Goal: Task Accomplishment & Management: Use online tool/utility

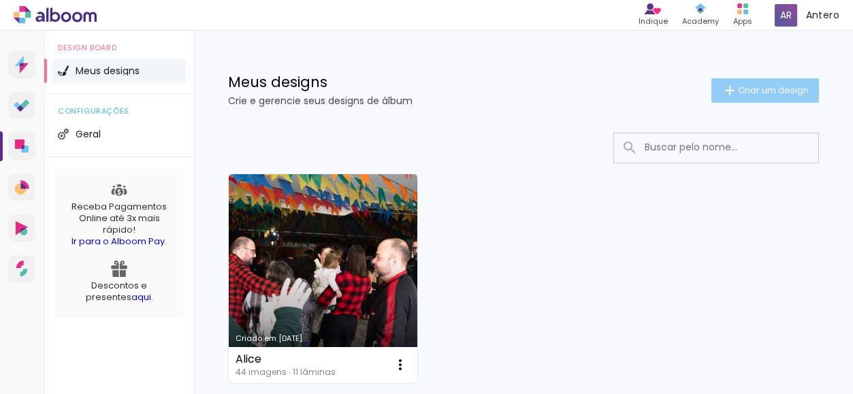
click at [756, 86] on span "Criar um design" at bounding box center [773, 90] width 71 height 9
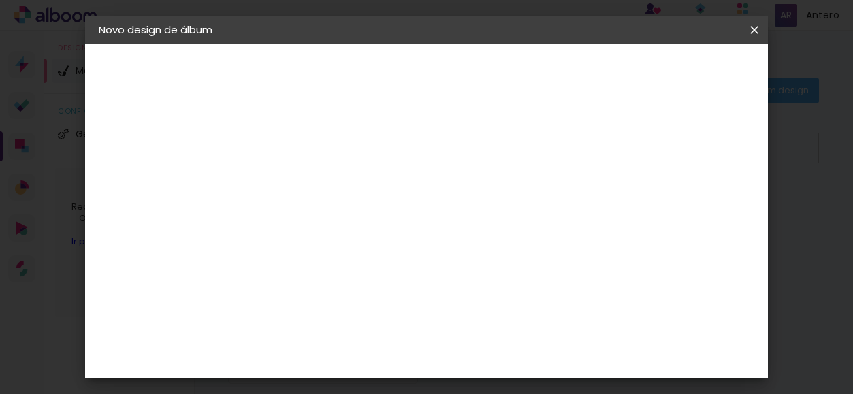
click at [321, 184] on input at bounding box center [321, 182] width 0 height 21
type input "3"
type input "p"
type input "Pricila 30"
type paper-input "Pricila 30"
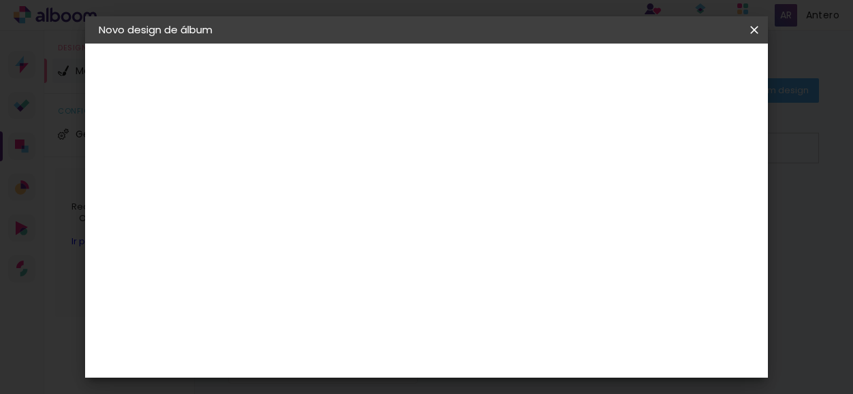
click at [0, 0] on slot "Avançar" at bounding box center [0, 0] width 0 height 0
click at [391, 229] on iron-icon at bounding box center [382, 237] width 16 height 16
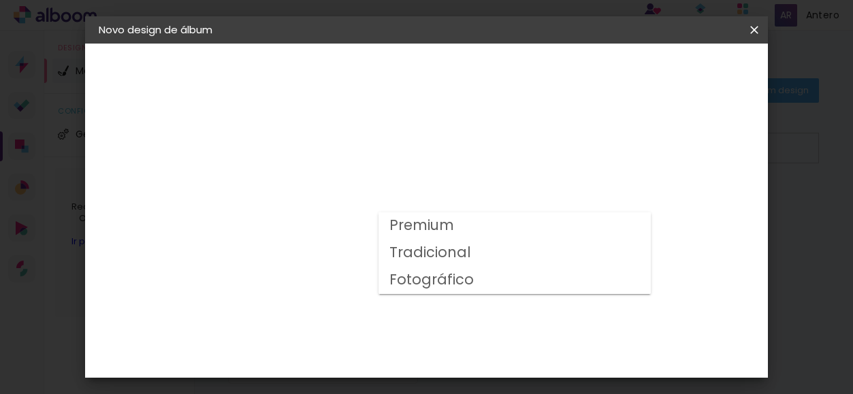
drag, startPoint x: 448, startPoint y: 279, endPoint x: 472, endPoint y: 274, distance: 25.1
click at [0, 0] on slot "Fotográfico" at bounding box center [0, 0] width 0 height 0
type input "Fotográfico"
click at [508, 346] on span "21.4 × 60 cm" at bounding box center [486, 357] width 45 height 28
click at [0, 0] on slot "Avançar" at bounding box center [0, 0] width 0 height 0
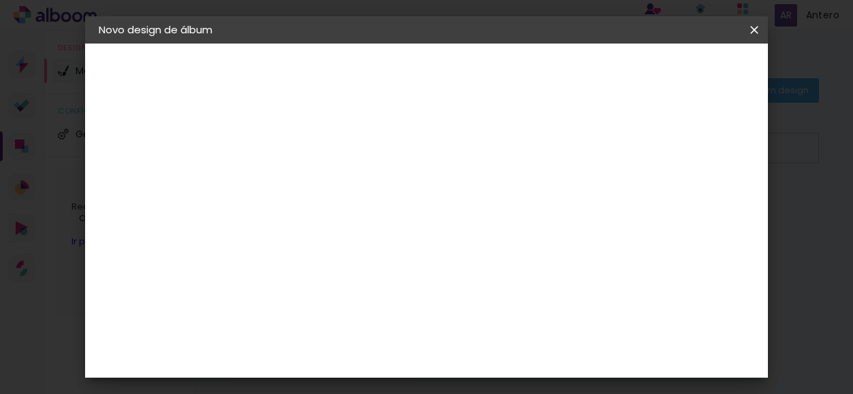
scroll to position [31, 0]
click at [532, 74] on span "Iniciar design" at bounding box center [516, 76] width 31 height 19
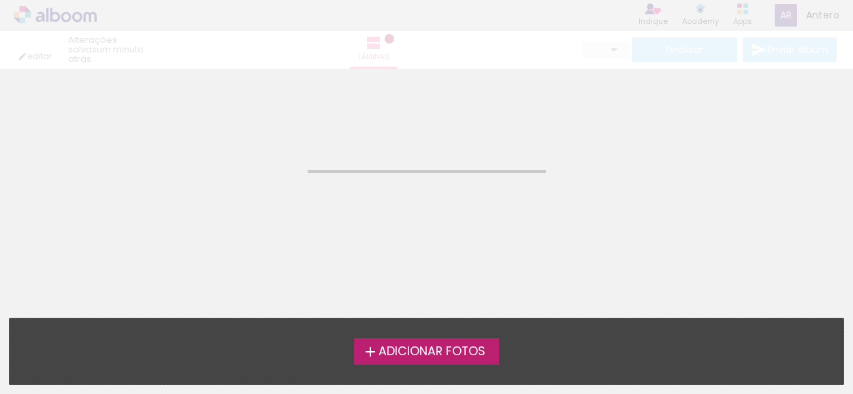
click at [447, 354] on span "Adicionar Fotos" at bounding box center [431, 352] width 107 height 12
click at [0, 0] on input "file" at bounding box center [0, 0] width 0 height 0
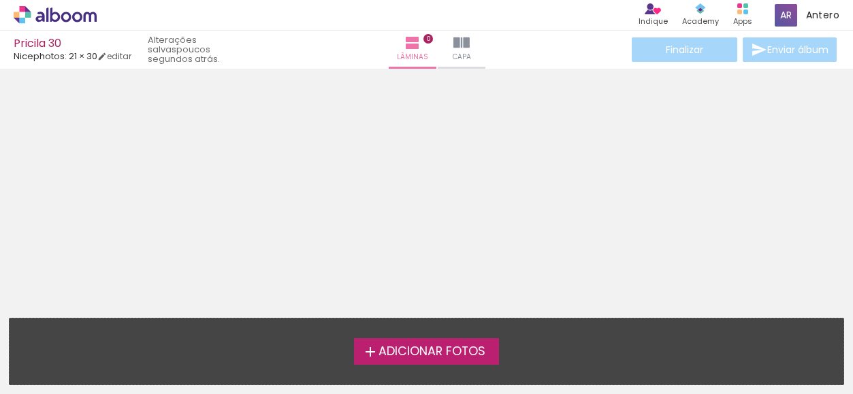
click at [392, 356] on span "Adicionar Fotos" at bounding box center [431, 352] width 107 height 12
click at [0, 0] on input "file" at bounding box center [0, 0] width 0 height 0
click at [391, 359] on label "Adicionar Fotos" at bounding box center [426, 351] width 145 height 26
click at [0, 0] on input "file" at bounding box center [0, 0] width 0 height 0
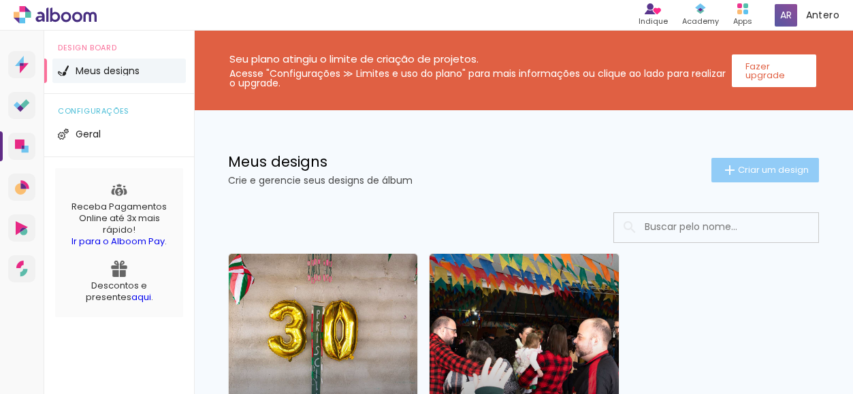
click at [747, 170] on span "Criar um design" at bounding box center [773, 169] width 71 height 9
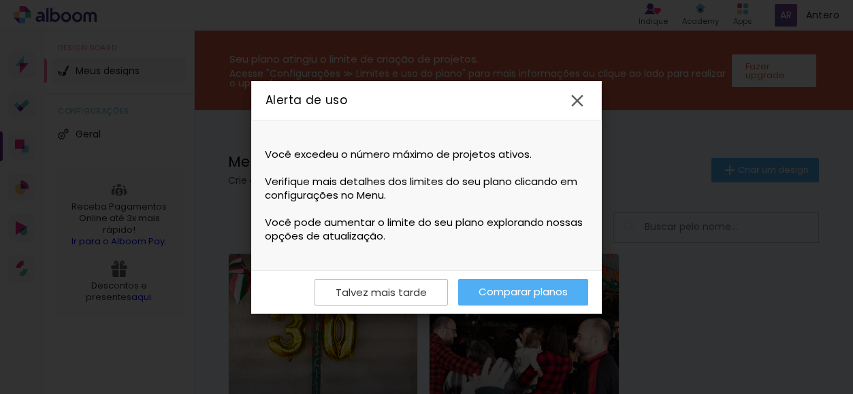
click at [547, 295] on link "Comparar planos" at bounding box center [523, 292] width 130 height 27
click at [0, 0] on slot "Talvez mais tarde" at bounding box center [0, 0] width 0 height 0
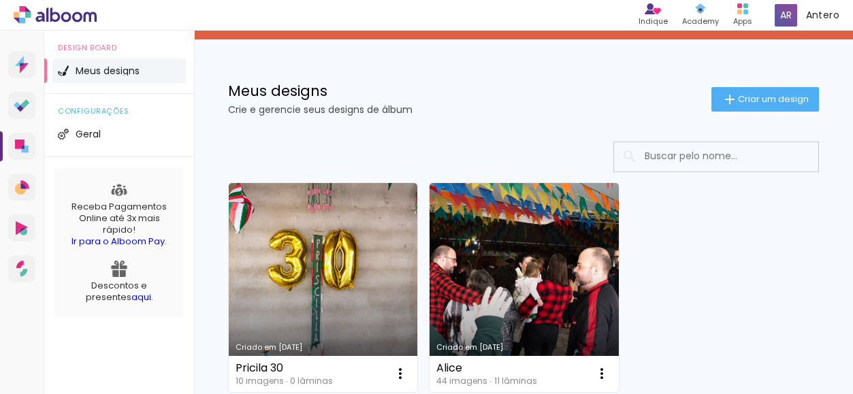
scroll to position [60, 0]
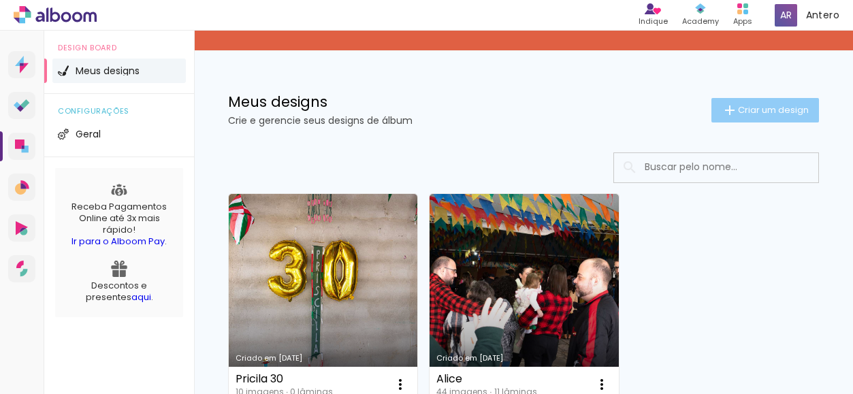
click at [741, 113] on span "Criar um design" at bounding box center [773, 110] width 71 height 9
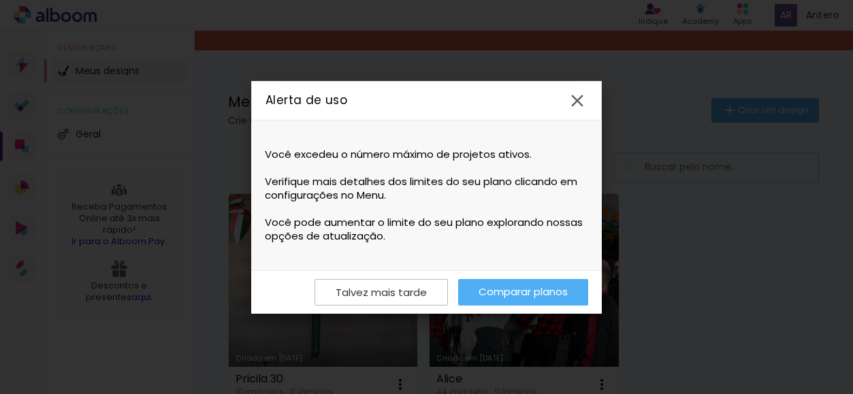
click at [579, 101] on iron-icon at bounding box center [577, 101] width 20 height 20
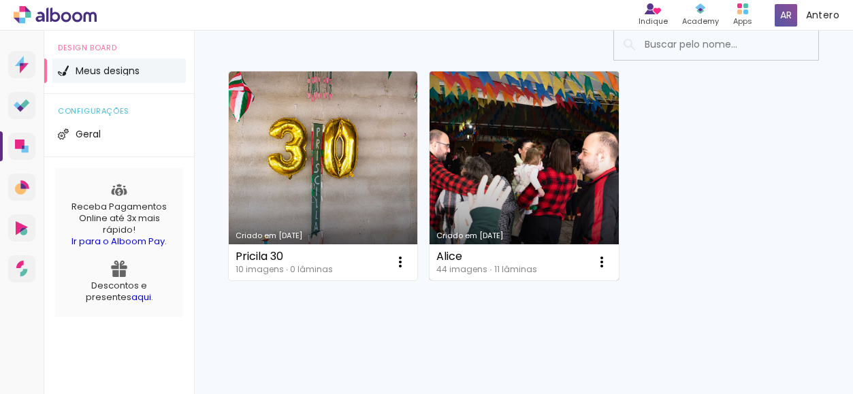
scroll to position [196, 0]
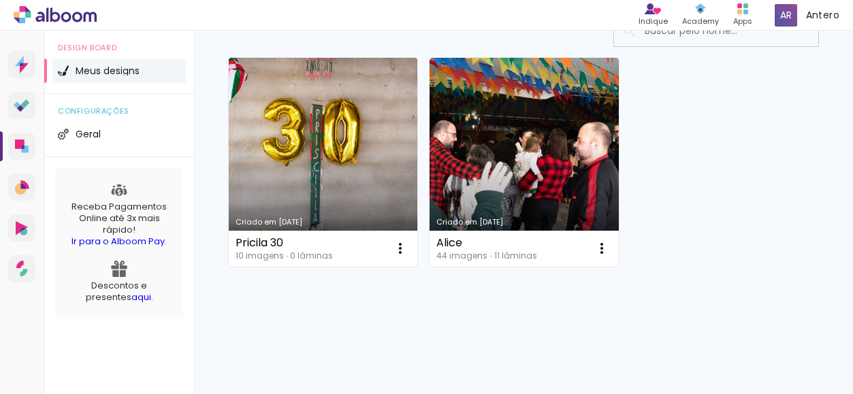
drag, startPoint x: 504, startPoint y: 154, endPoint x: 295, endPoint y: 192, distance: 212.4
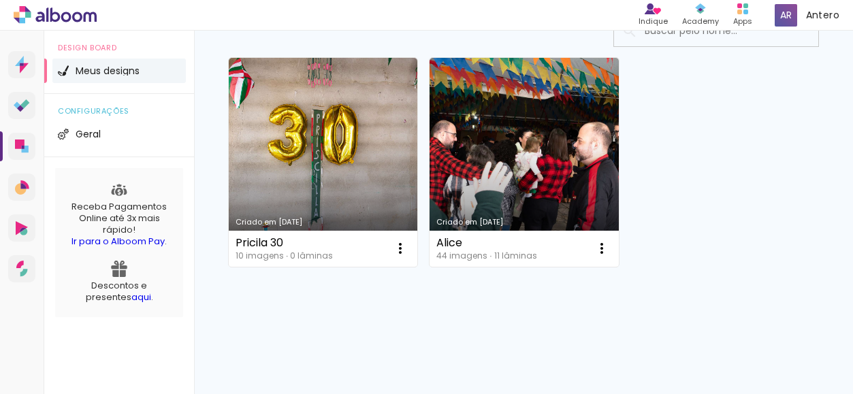
drag, startPoint x: 295, startPoint y: 192, endPoint x: 517, endPoint y: 323, distance: 257.5
click at [517, 323] on div "Criado em 11/10/25 Pricila 30 10 imagens ∙ 0 lâminas Abrir Fazer uma cópia Excl…" at bounding box center [523, 198] width 659 height 391
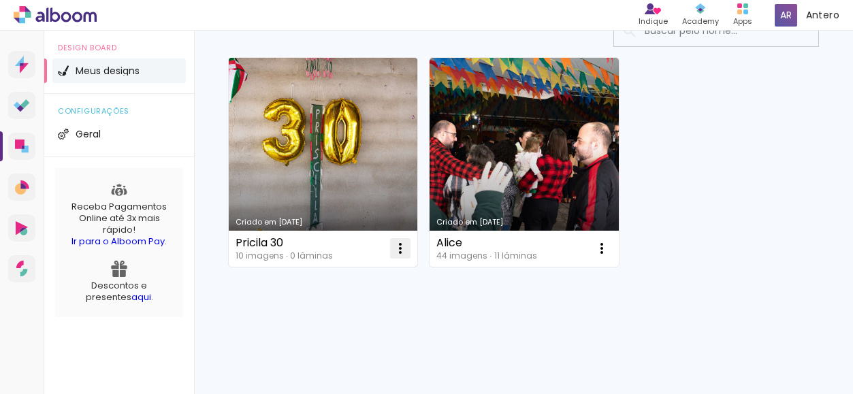
click at [402, 254] on iron-icon at bounding box center [400, 248] width 16 height 16
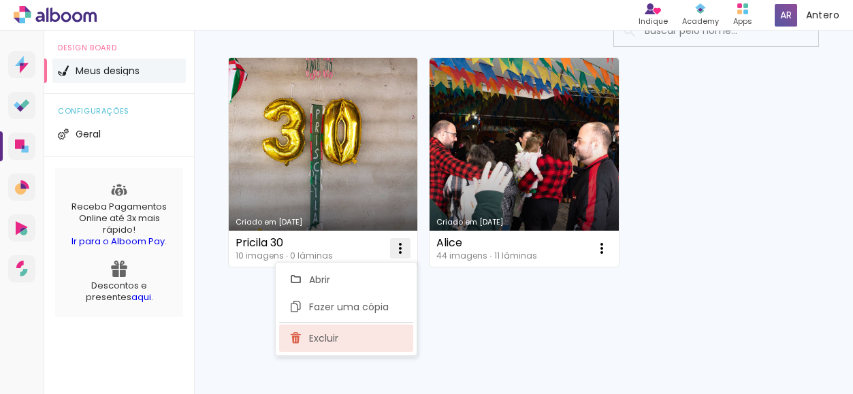
click at [316, 338] on span "Excluir" at bounding box center [323, 339] width 29 height 10
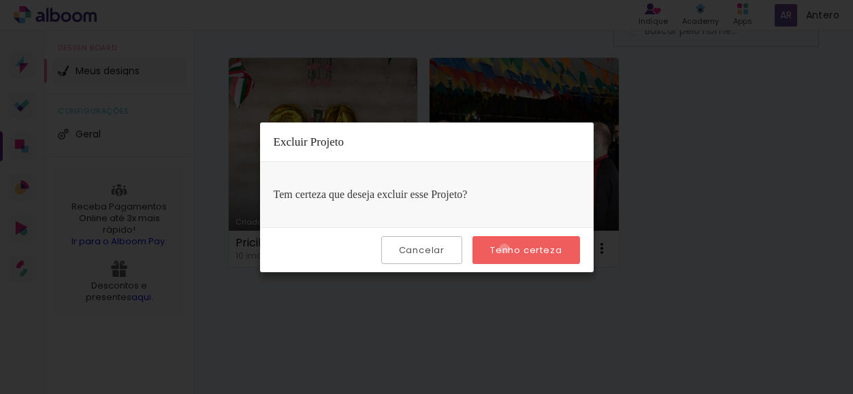
click at [0, 0] on slot "Tenho certeza" at bounding box center [0, 0] width 0 height 0
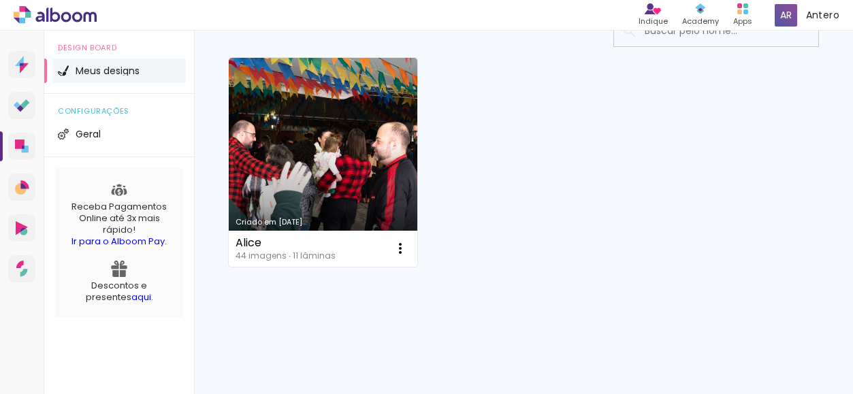
scroll to position [0, 0]
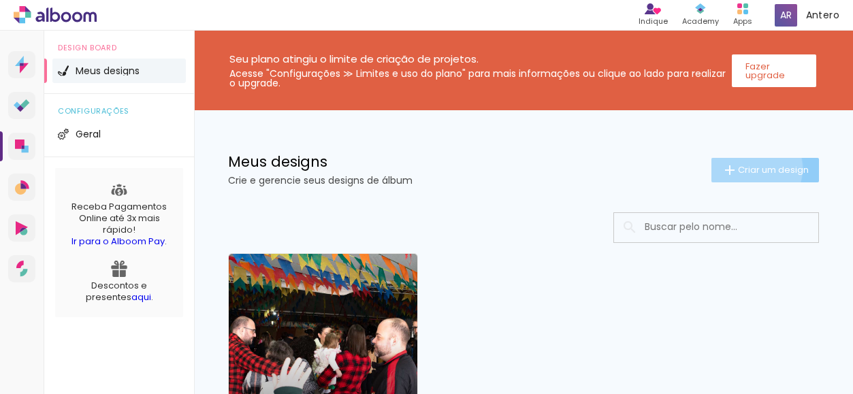
click at [741, 168] on span "Criar um design" at bounding box center [773, 169] width 71 height 9
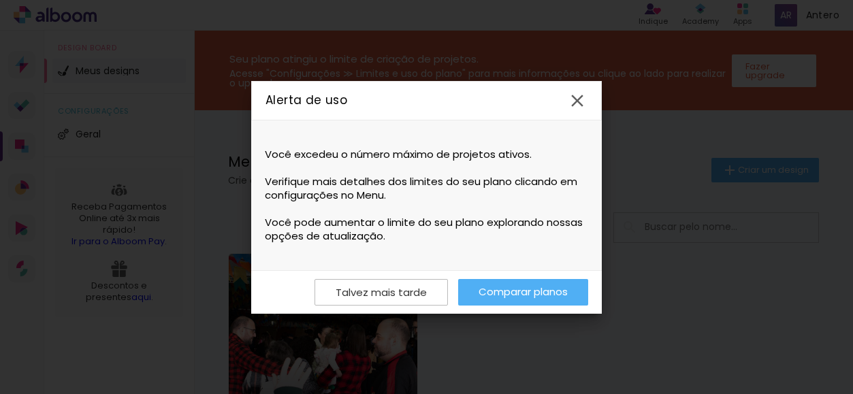
click at [491, 297] on link "Comparar planos" at bounding box center [523, 292] width 130 height 27
click at [575, 97] on iron-icon at bounding box center [577, 101] width 20 height 20
